Goal: Task Accomplishment & Management: Use online tool/utility

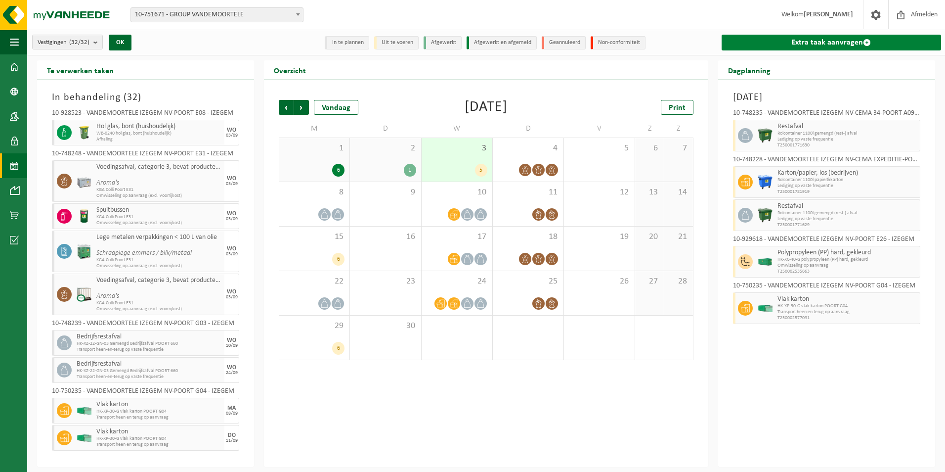
click at [870, 39] on span at bounding box center [867, 43] width 8 height 8
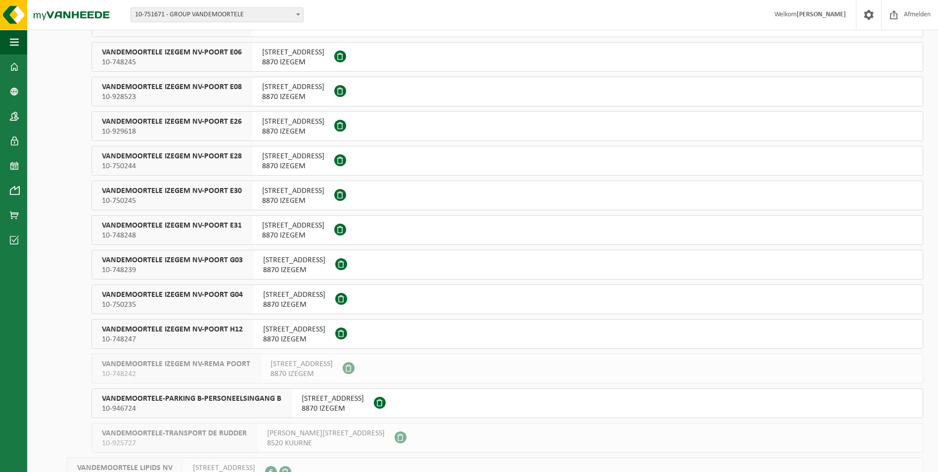
scroll to position [593, 0]
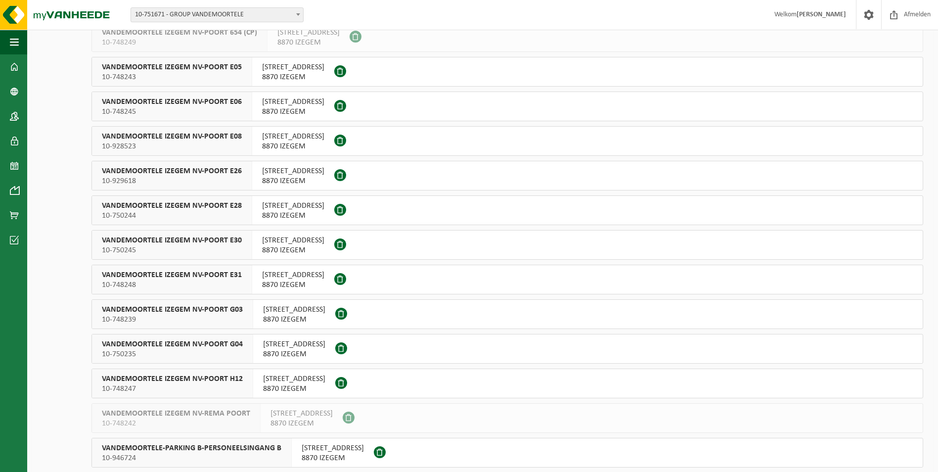
click at [205, 101] on span "VANDEMOORTELE IZEGEM NV-POORT E06" at bounding box center [172, 102] width 140 height 10
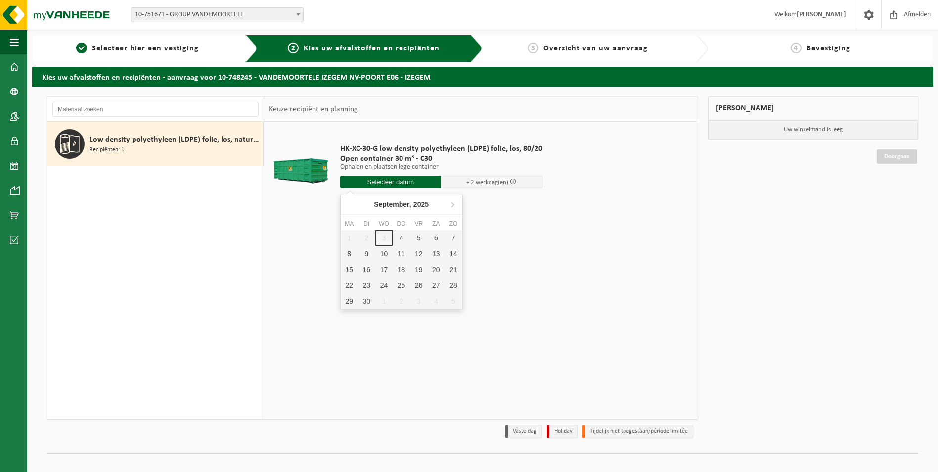
click at [405, 179] on input "text" at bounding box center [390, 181] width 101 height 12
click at [420, 183] on input "text" at bounding box center [390, 181] width 101 height 12
click at [409, 183] on input "text" at bounding box center [390, 181] width 101 height 12
click at [410, 175] on div "HK-XC-30-G low density polyethyleen (LDPE) folie, los, 80/20 Open container 30 …" at bounding box center [441, 168] width 212 height 69
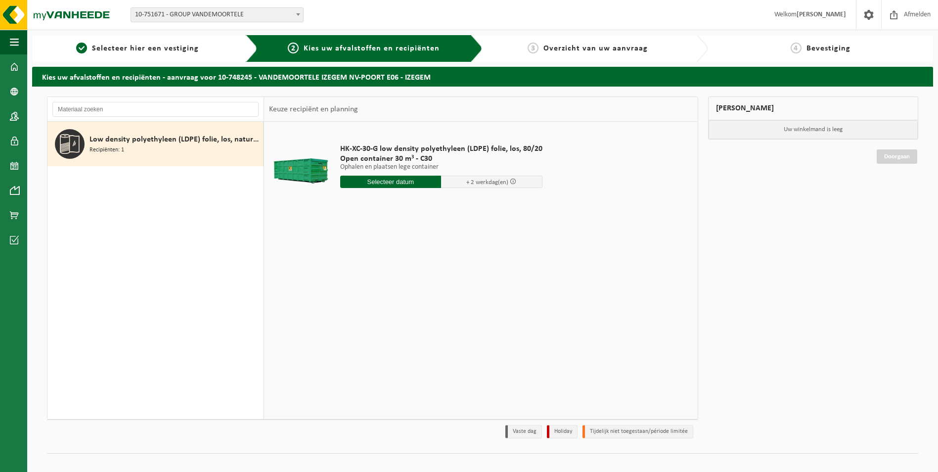
click at [413, 174] on div "HK-XC-30-G low density polyethyleen (LDPE) folie, los, 80/20 Open container 30 …" at bounding box center [441, 168] width 212 height 69
click at [384, 185] on input "text" at bounding box center [390, 181] width 101 height 12
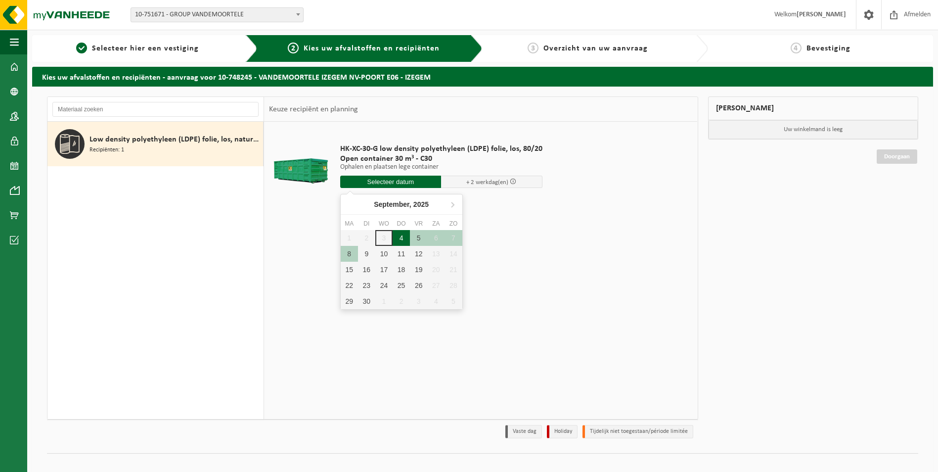
click at [399, 238] on div "4" at bounding box center [401, 238] width 17 height 16
type input "Van 2025-09-04"
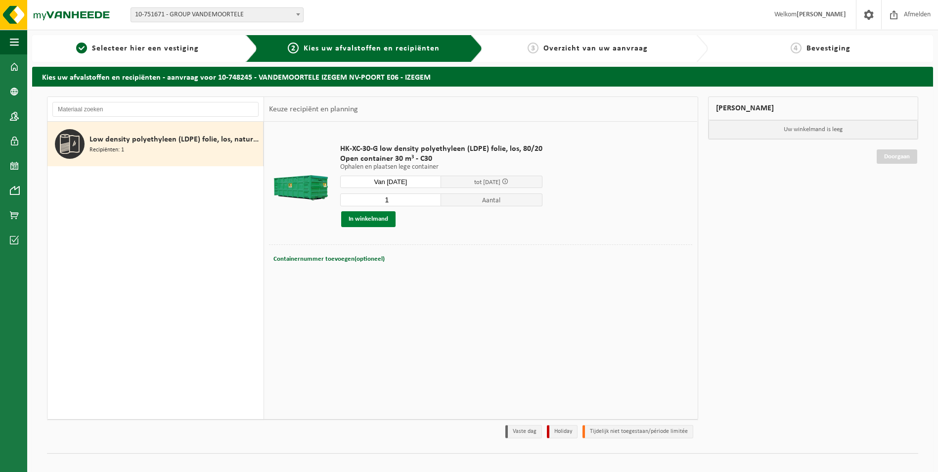
click at [383, 221] on button "In winkelmand" at bounding box center [368, 219] width 54 height 16
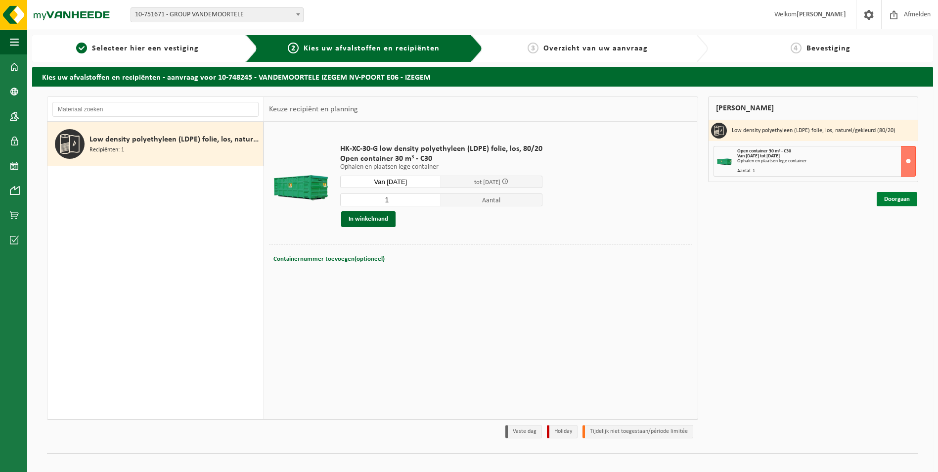
click at [905, 204] on link "Doorgaan" at bounding box center [896, 199] width 41 height 14
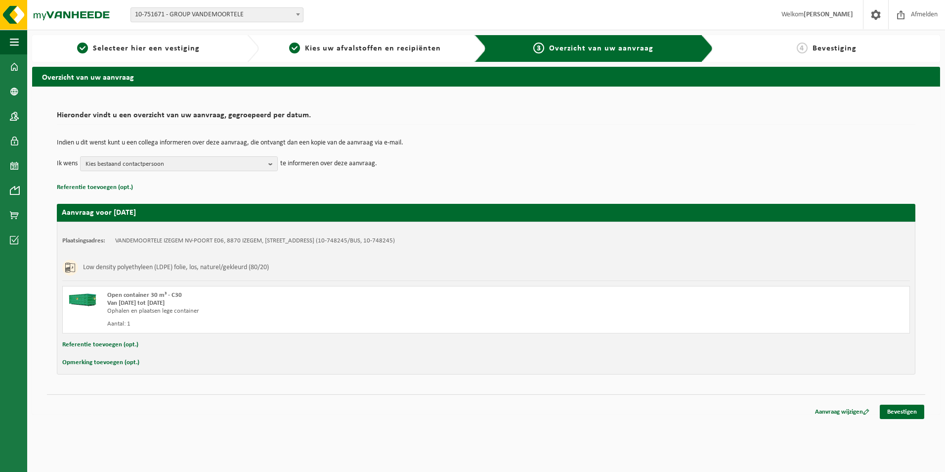
click at [831, 51] on span "Bevestiging" at bounding box center [835, 48] width 44 height 8
click at [896, 411] on link "Bevestigen" at bounding box center [902, 411] width 44 height 14
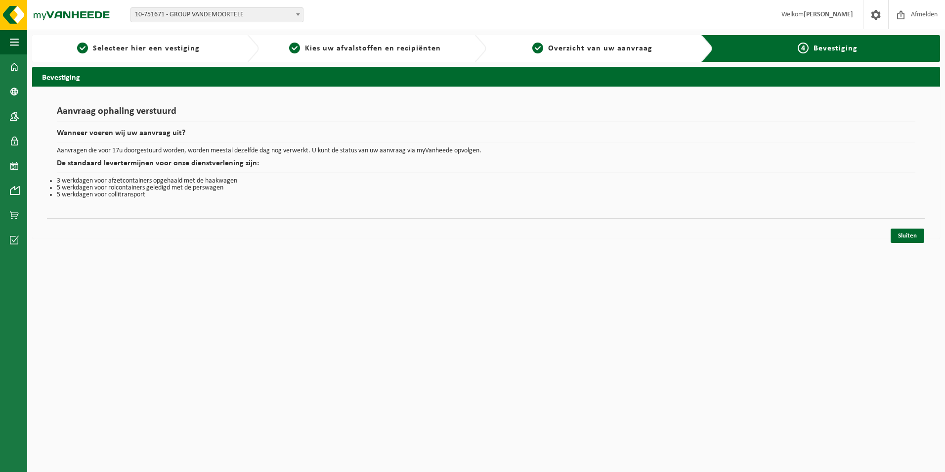
click at [900, 228] on div "Sluiten" at bounding box center [486, 223] width 878 height 10
click at [907, 229] on link "Sluiten" at bounding box center [908, 235] width 34 height 14
